Goal: Check status: Check status

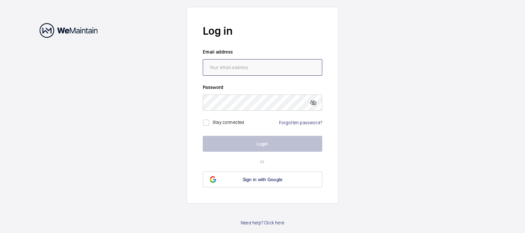
type input "[EMAIL_ADDRESS][DOMAIN_NAME]"
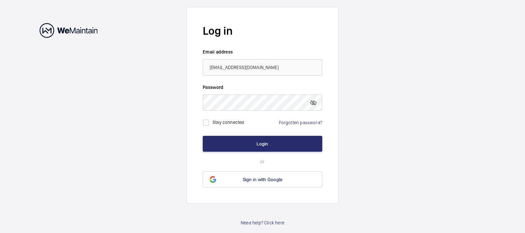
click at [233, 123] on label "Stay connected" at bounding box center [228, 121] width 32 height 5
checkbox input "true"
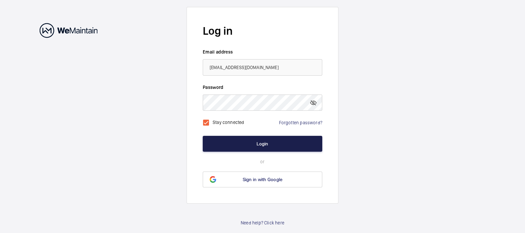
click at [251, 143] on button "Login" at bounding box center [262, 144] width 119 height 16
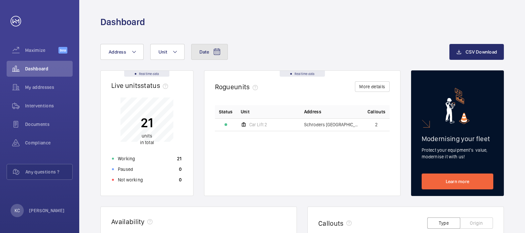
click at [215, 51] on mat-icon at bounding box center [217, 52] width 8 height 8
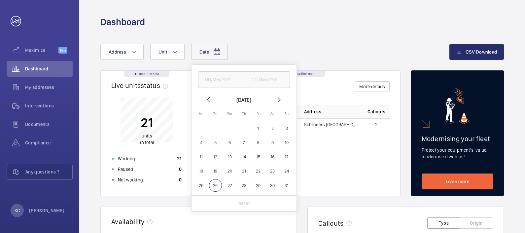
click at [201, 169] on span "18" at bounding box center [201, 171] width 13 height 13
type input "[DATE]"
click at [288, 169] on span "24" at bounding box center [286, 171] width 13 height 13
type input "[DATE]"
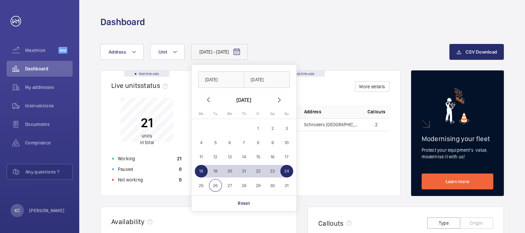
click at [338, 162] on div "Status Unit Address Callouts Car Lift [STREET_ADDRESS]" at bounding box center [302, 145] width 175 height 80
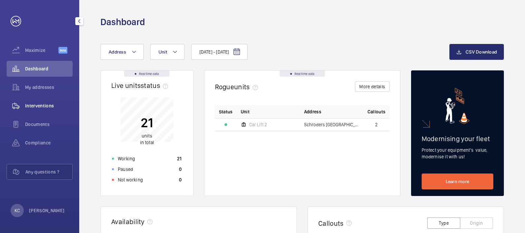
click at [35, 103] on span "Interventions" at bounding box center [49, 105] width 48 height 7
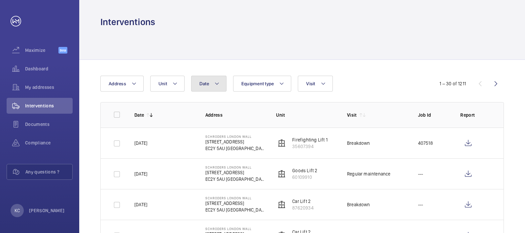
click at [218, 84] on mat-icon at bounding box center [216, 84] width 5 height 8
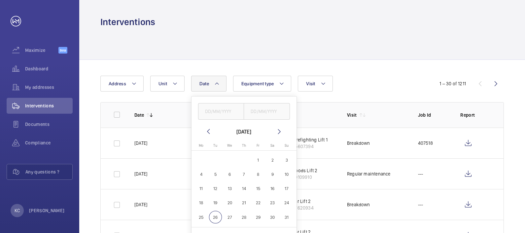
click at [203, 202] on span "18" at bounding box center [201, 202] width 13 height 13
type input "[DATE]"
click at [290, 203] on span "24" at bounding box center [286, 202] width 13 height 13
type input "[DATE]"
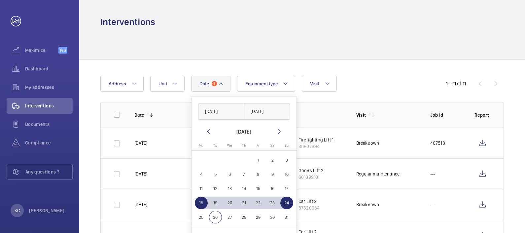
click at [394, 79] on div "Date 1 [DATE] [DATE] [DATE] [DATE] Mo [DATE] Tu [DATE] We [DATE] Th [DATE] Fr […" at bounding box center [262, 84] width 324 height 16
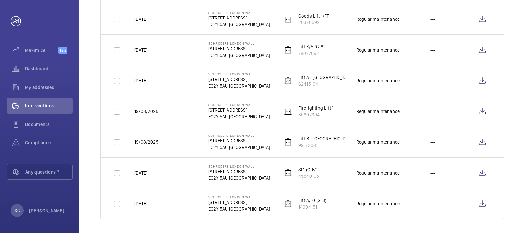
scroll to position [43, 0]
